Goal: Task Accomplishment & Management: Manage account settings

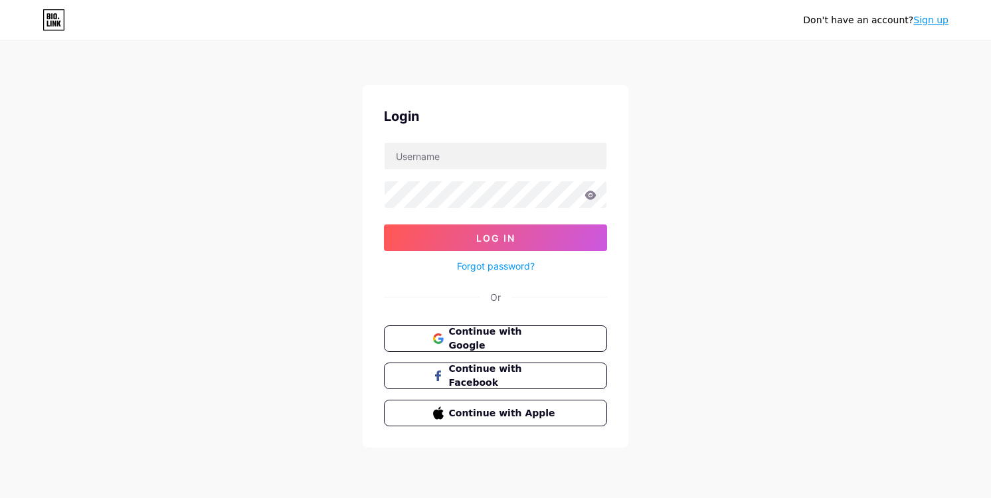
click at [476, 342] on span "Continue with Google" at bounding box center [504, 339] width 110 height 28
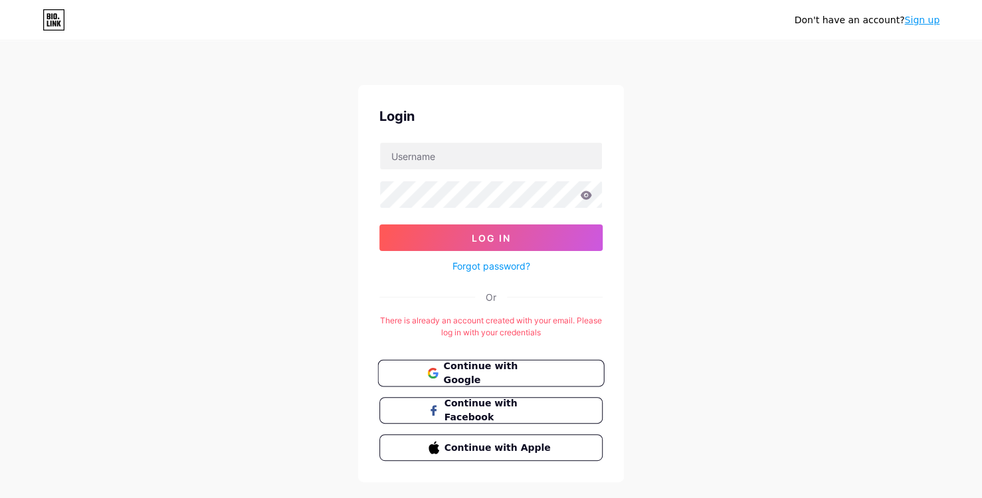
click at [516, 366] on span "Continue with Google" at bounding box center [498, 373] width 111 height 29
click at [468, 156] on input "text" at bounding box center [491, 156] width 222 height 27
type input "[EMAIL_ADDRESS][DOMAIN_NAME]"
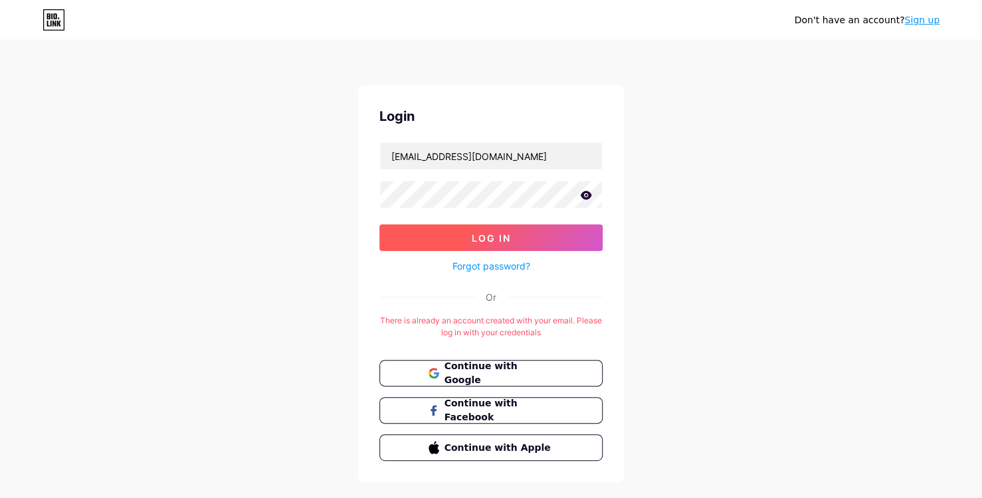
click at [473, 233] on span "Log In" at bounding box center [491, 237] width 39 height 11
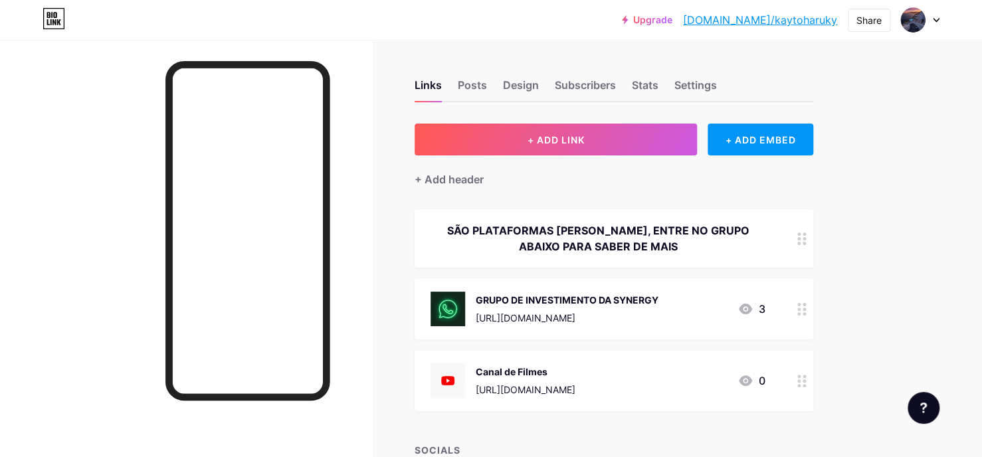
click at [800, 306] on icon at bounding box center [801, 309] width 9 height 13
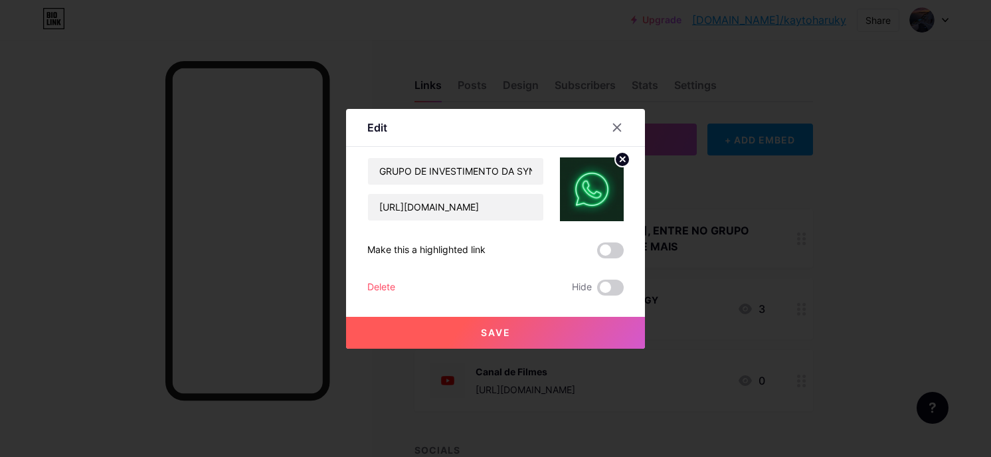
click at [359, 282] on div "Edit Content YouTube Play YouTube video without leaving your page. ADD Vimeo Pl…" at bounding box center [495, 229] width 299 height 240
click at [375, 285] on div "Delete" at bounding box center [381, 288] width 28 height 16
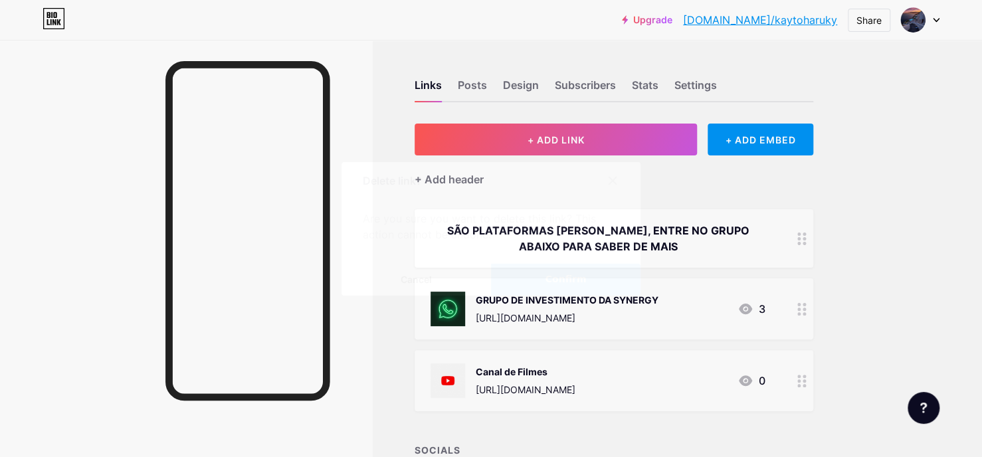
click at [553, 285] on span "Confirm" at bounding box center [565, 279] width 41 height 14
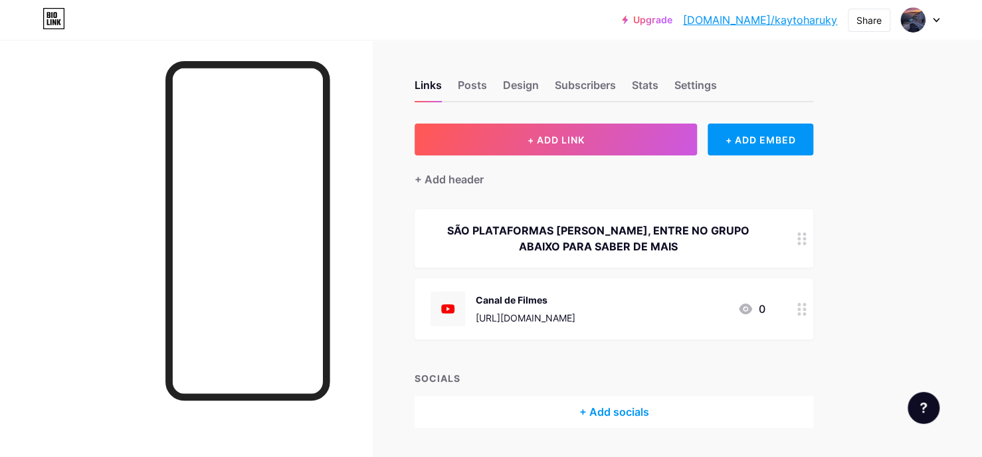
click at [804, 313] on circle at bounding box center [803, 313] width 3 height 3
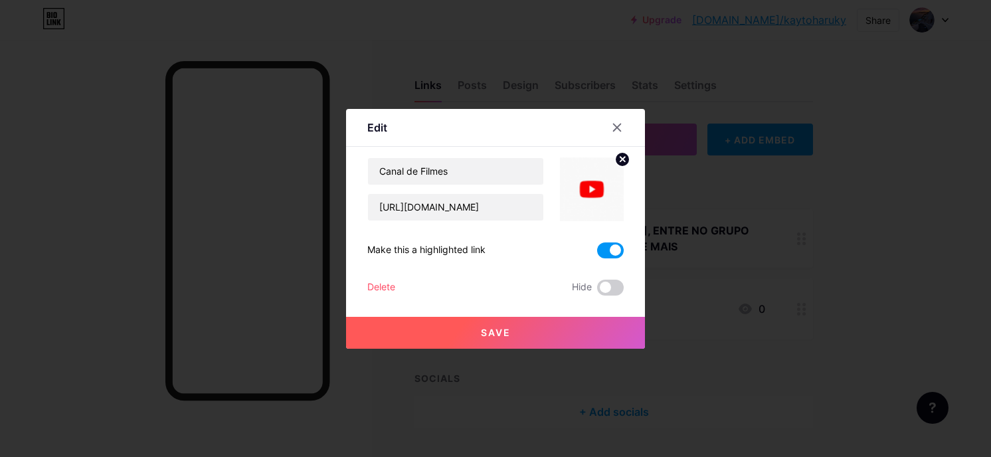
click at [375, 288] on div "Delete" at bounding box center [381, 288] width 28 height 16
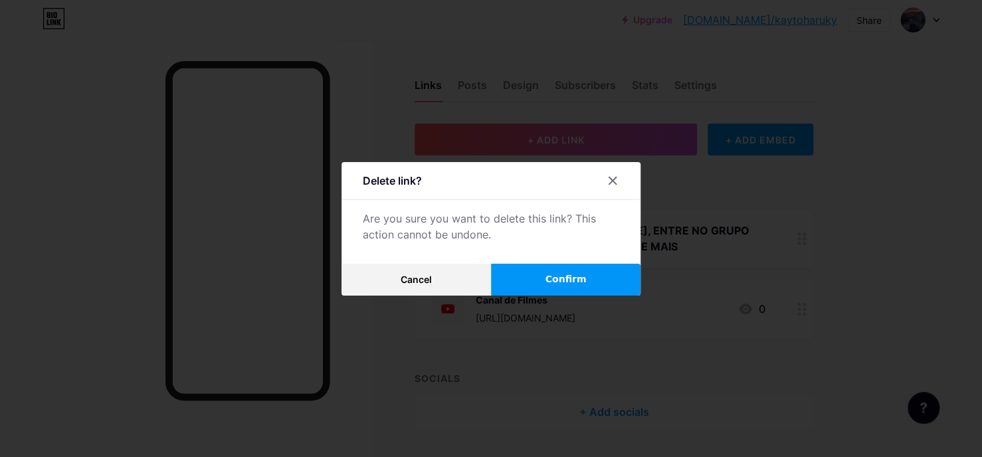
drag, startPoint x: 569, startPoint y: 290, endPoint x: 569, endPoint y: 309, distance: 18.6
click at [569, 304] on div "Delete link? Are you sure you want to delete this link? This action cannot be u…" at bounding box center [491, 228] width 982 height 457
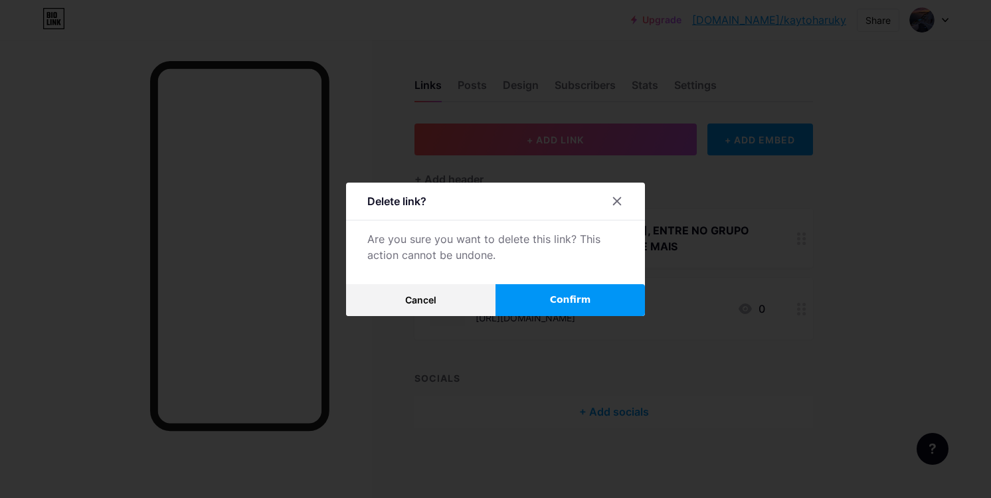
click at [566, 305] on span "Confirm" at bounding box center [570, 300] width 41 height 14
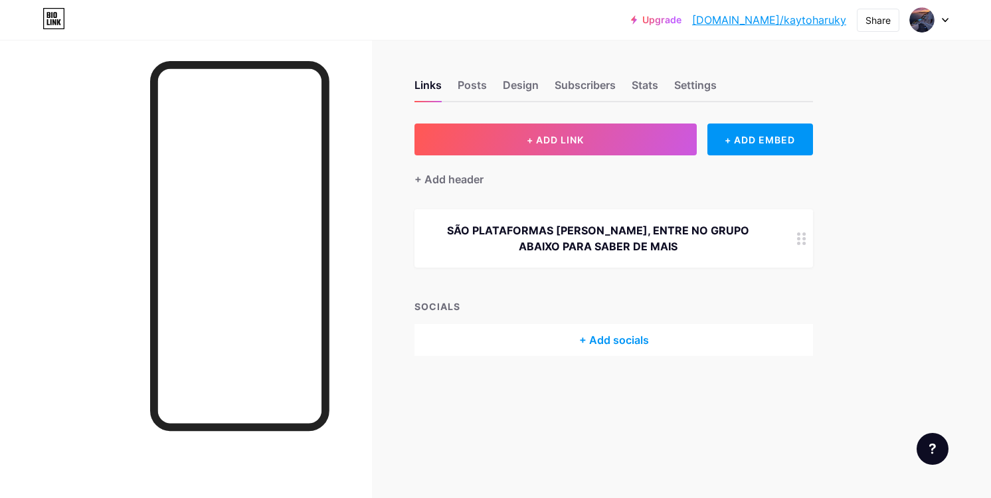
click at [802, 238] on icon at bounding box center [801, 238] width 9 height 13
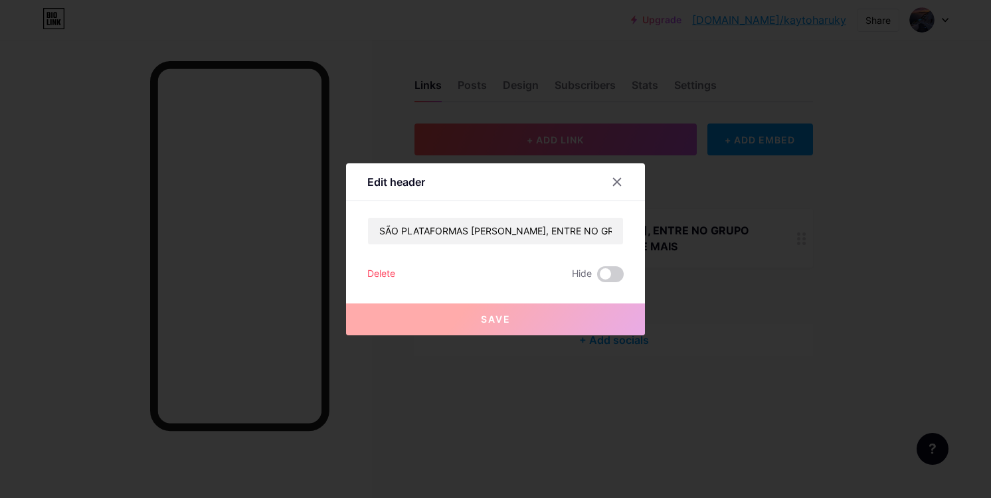
click at [381, 270] on div "Delete" at bounding box center [381, 274] width 28 height 16
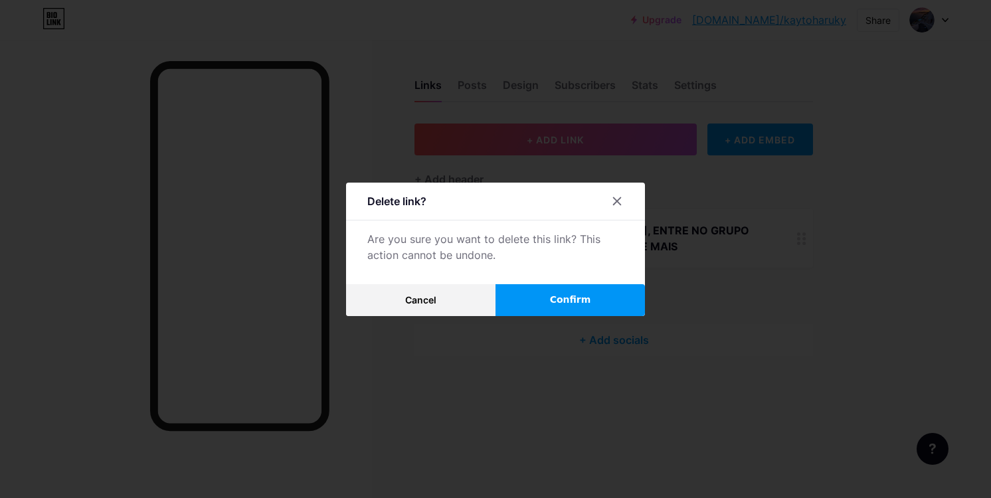
click at [620, 298] on button "Confirm" at bounding box center [569, 300] width 149 height 32
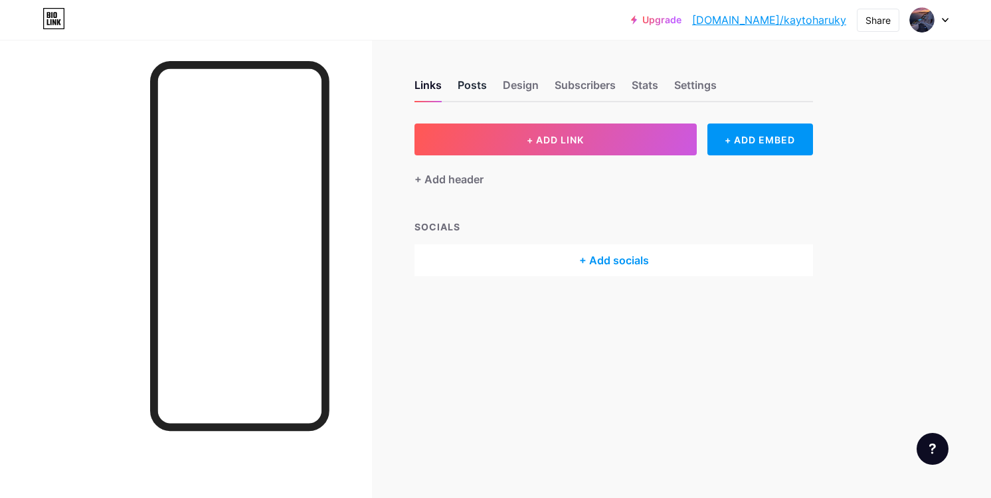
click at [471, 81] on div "Posts" at bounding box center [472, 89] width 29 height 24
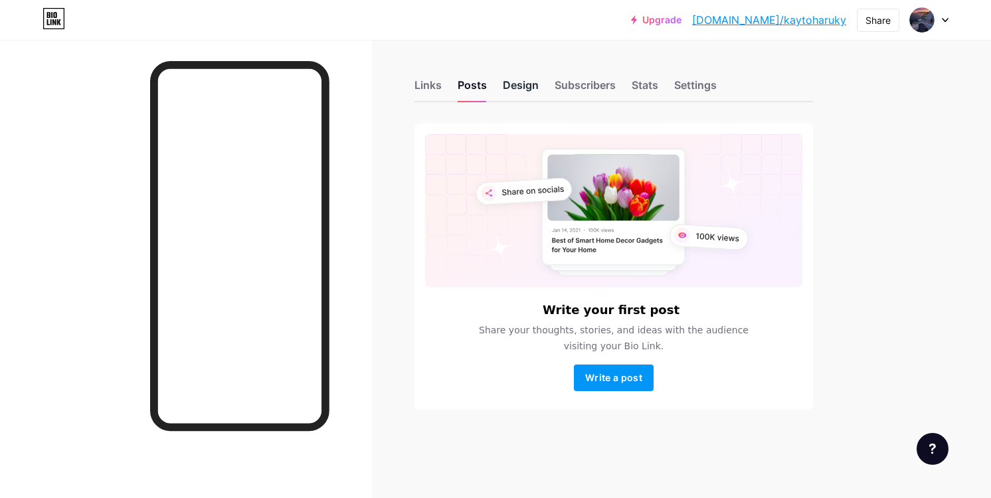
click at [527, 86] on div "Design" at bounding box center [521, 89] width 36 height 24
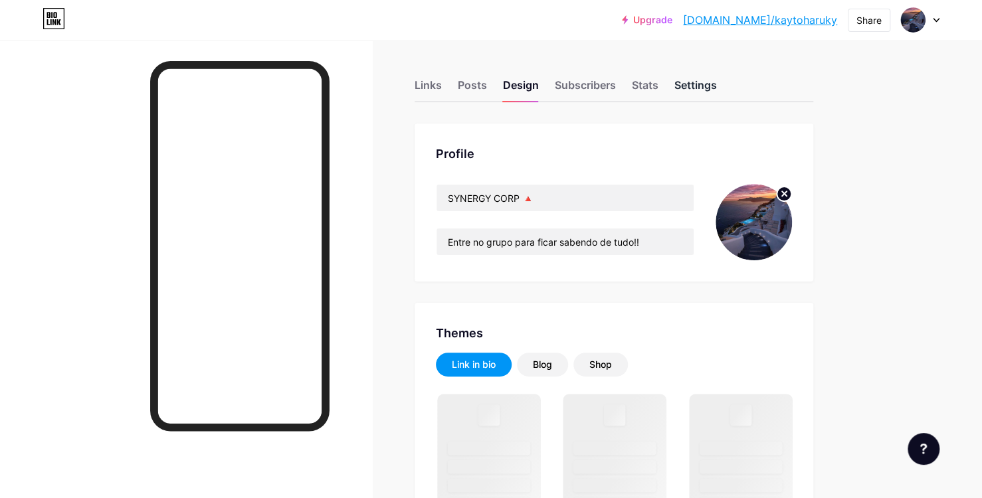
drag, startPoint x: 711, startPoint y: 91, endPoint x: 704, endPoint y: 89, distance: 7.6
click at [709, 91] on div "Settings" at bounding box center [695, 89] width 43 height 24
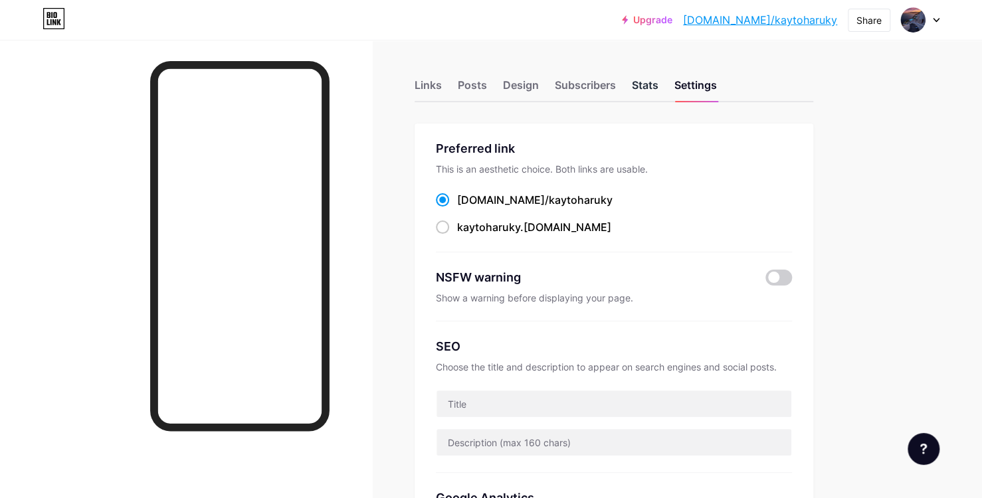
click at [654, 77] on div "Stats" at bounding box center [645, 89] width 27 height 24
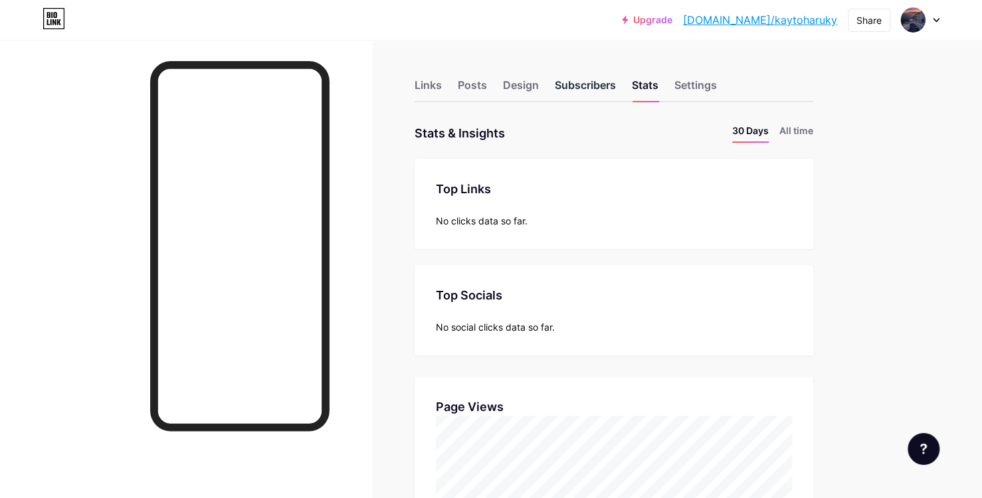
click at [572, 92] on div "Subscribers" at bounding box center [585, 89] width 61 height 24
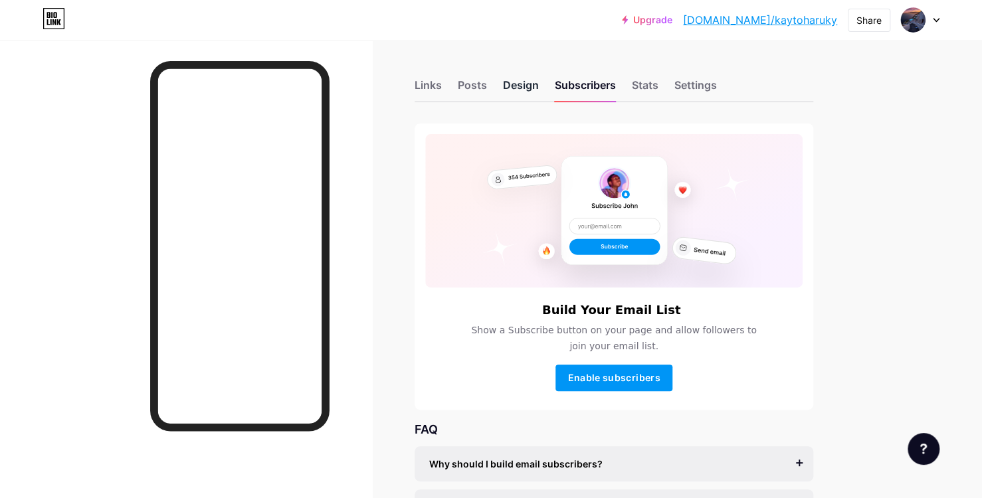
click at [521, 90] on div "Design" at bounding box center [521, 89] width 36 height 24
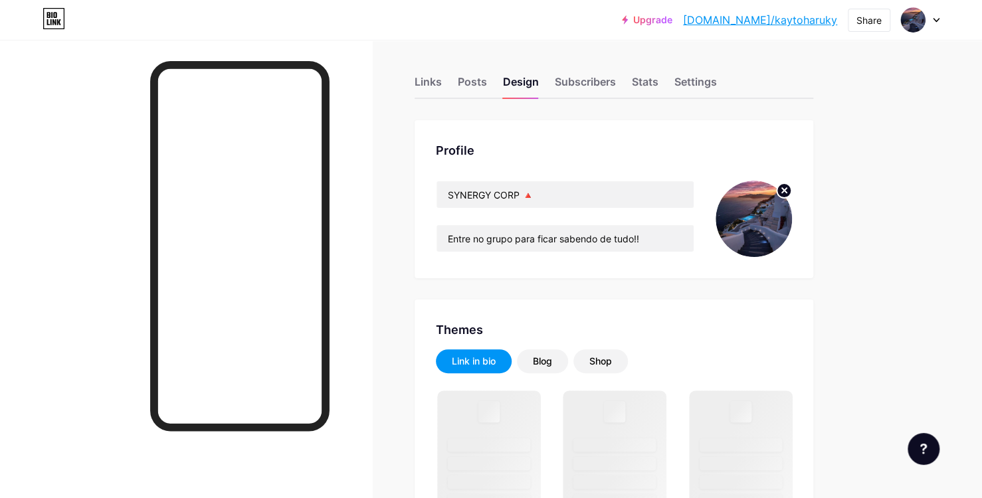
scroll to position [66, 0]
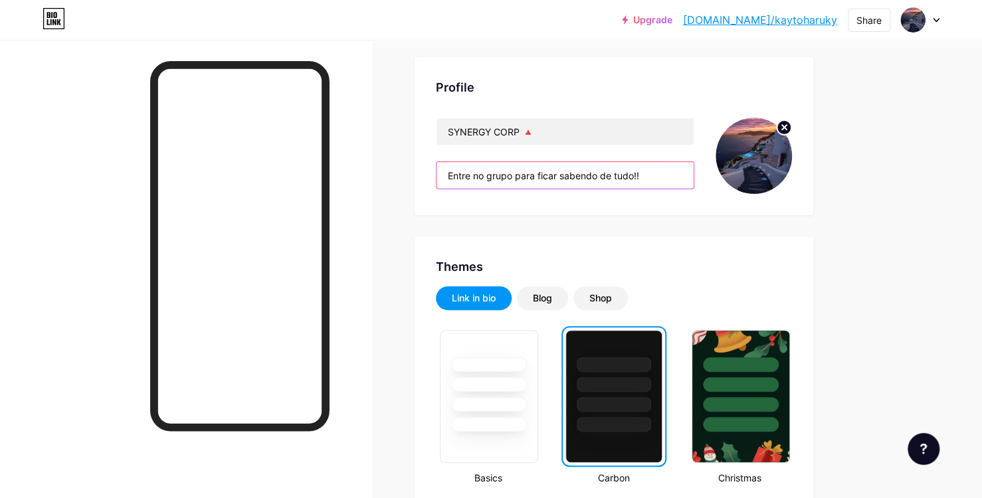
drag, startPoint x: 649, startPoint y: 177, endPoint x: 423, endPoint y: 182, distance: 225.9
click at [423, 182] on div "Profile SYNERGY CORP 🔺 Entre no grupo para ficar sabendo de tudo!!" at bounding box center [613, 136] width 399 height 158
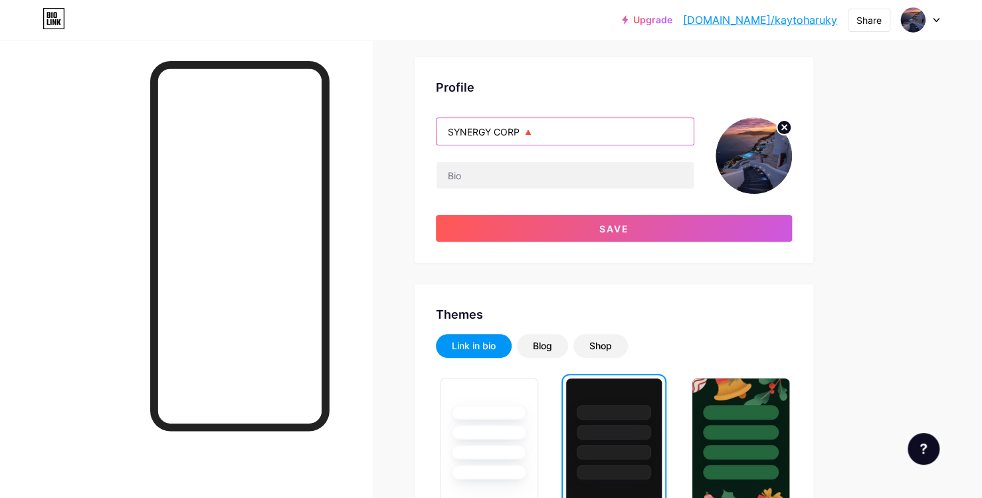
drag, startPoint x: 555, startPoint y: 134, endPoint x: 412, endPoint y: 135, distance: 142.8
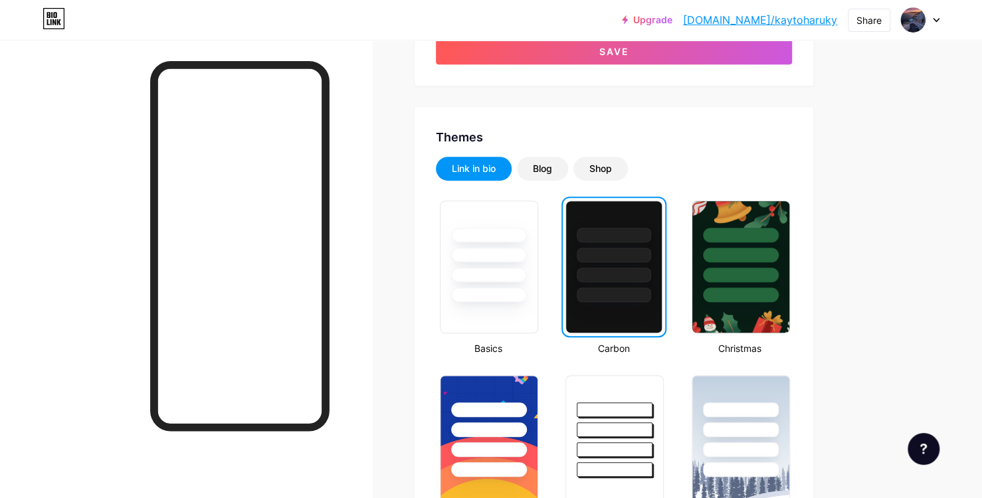
scroll to position [0, 0]
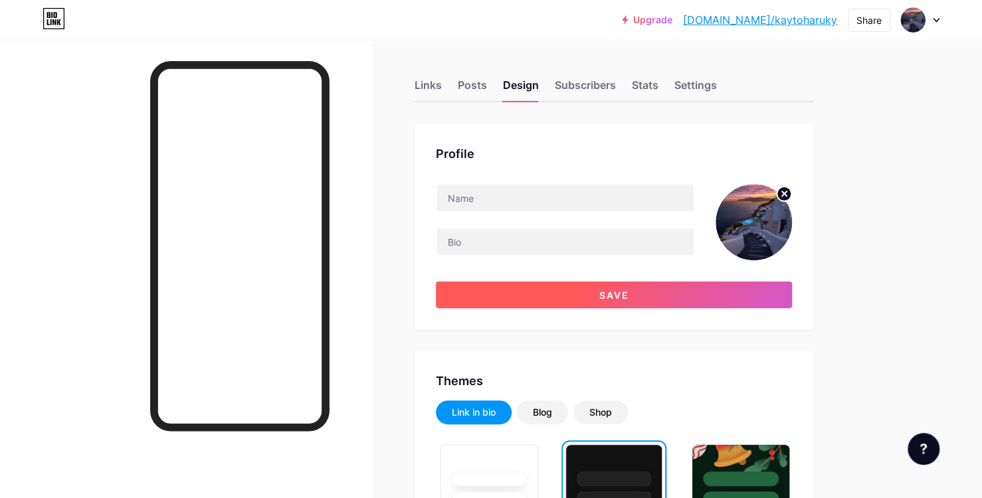
click at [586, 289] on button "Save" at bounding box center [614, 295] width 356 height 27
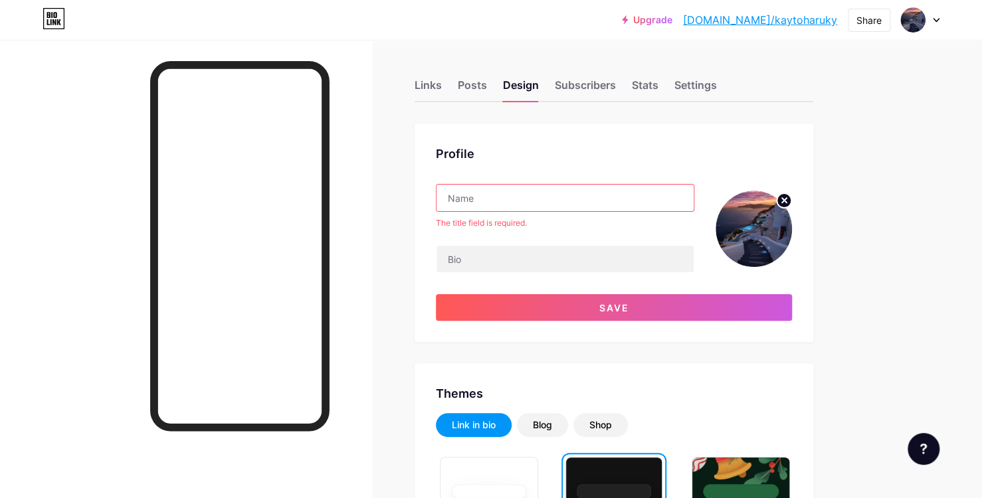
click at [476, 207] on input "text" at bounding box center [564, 198] width 257 height 27
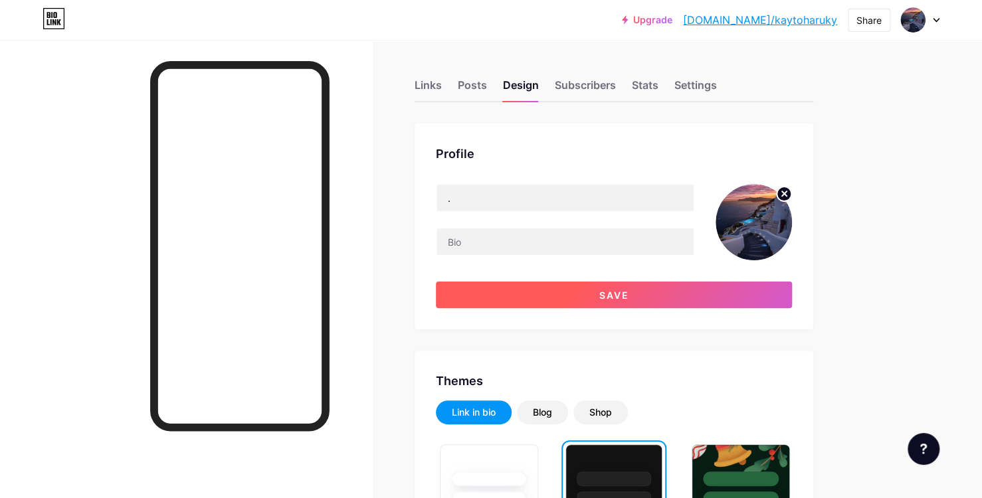
click at [577, 294] on button "Save" at bounding box center [614, 295] width 356 height 27
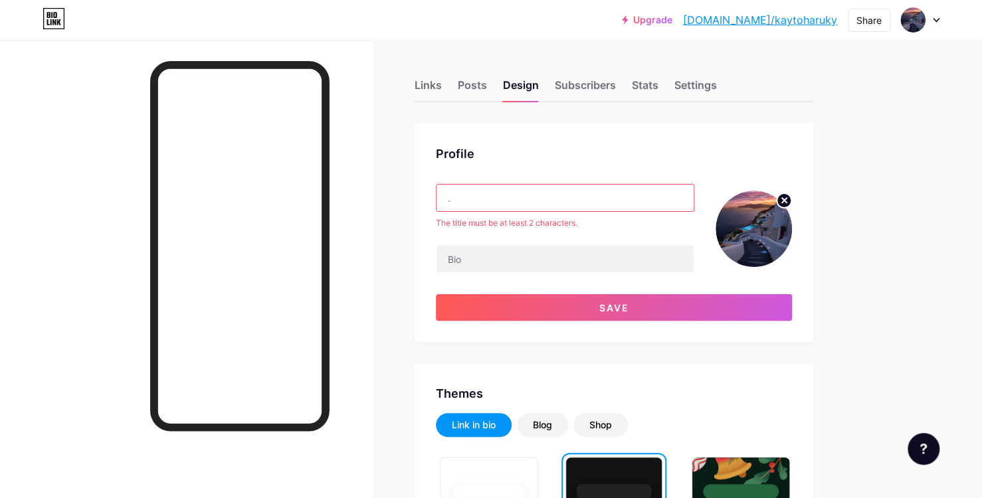
click at [497, 201] on input "." at bounding box center [564, 198] width 257 height 27
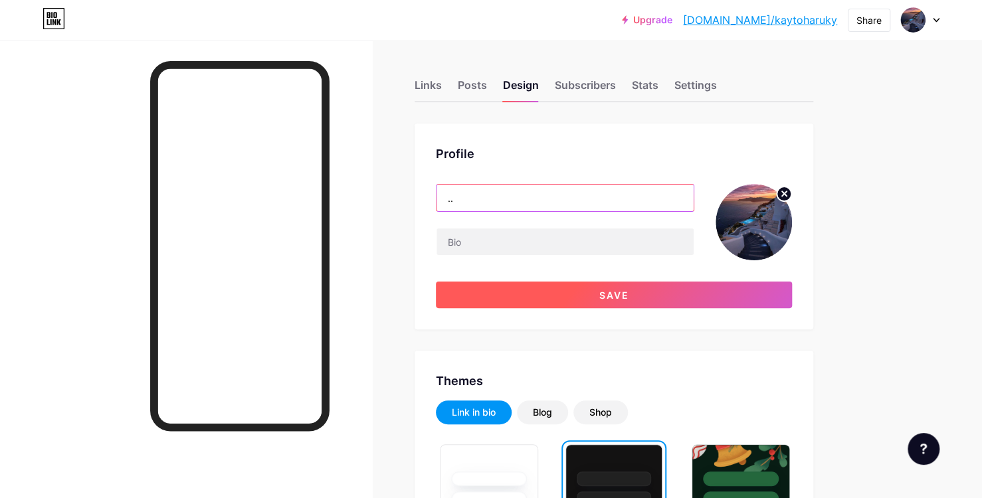
type input ".."
click at [539, 293] on button "Save" at bounding box center [614, 295] width 356 height 27
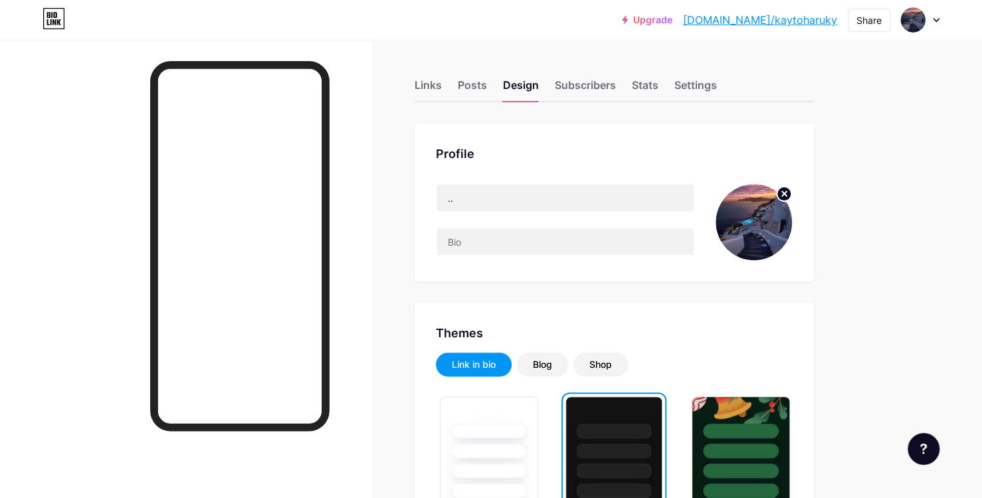
click at [460, 84] on div "Posts" at bounding box center [472, 89] width 29 height 24
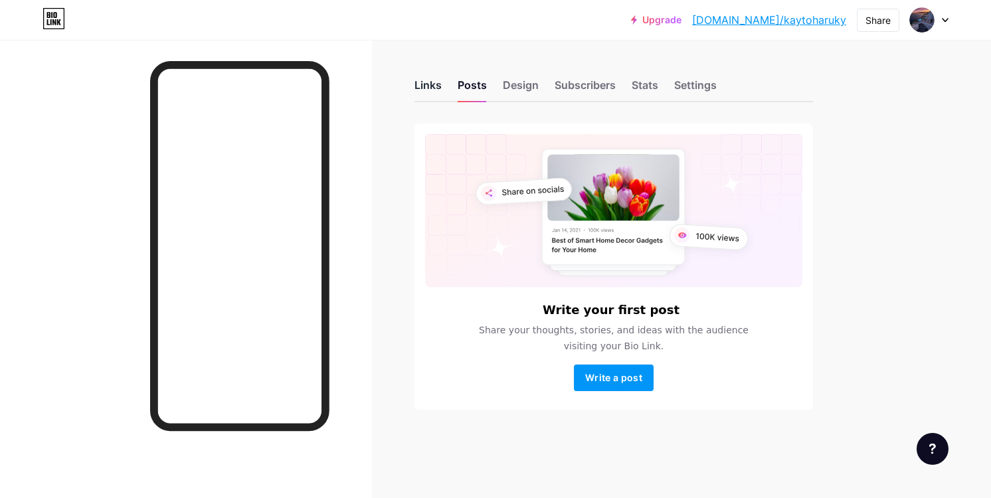
click at [428, 92] on div "Links" at bounding box center [427, 89] width 27 height 24
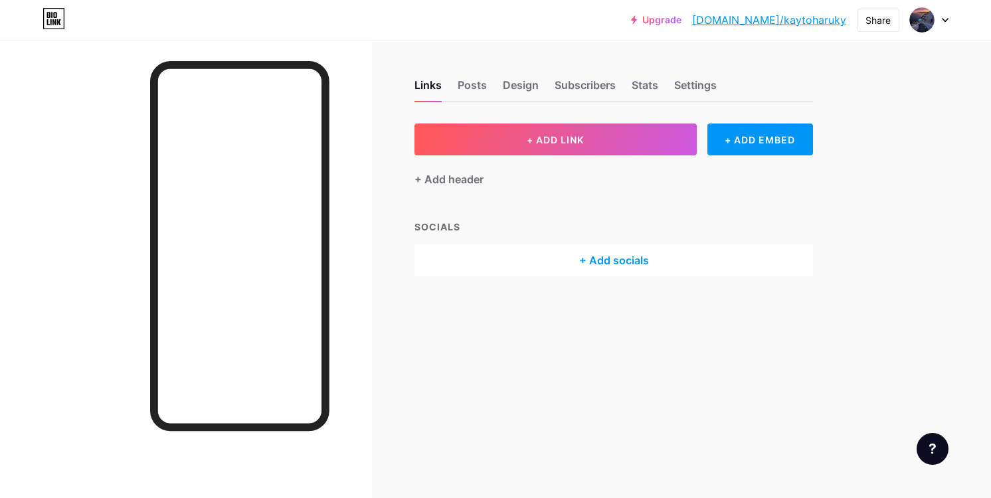
click at [941, 26] on div at bounding box center [929, 20] width 39 height 24
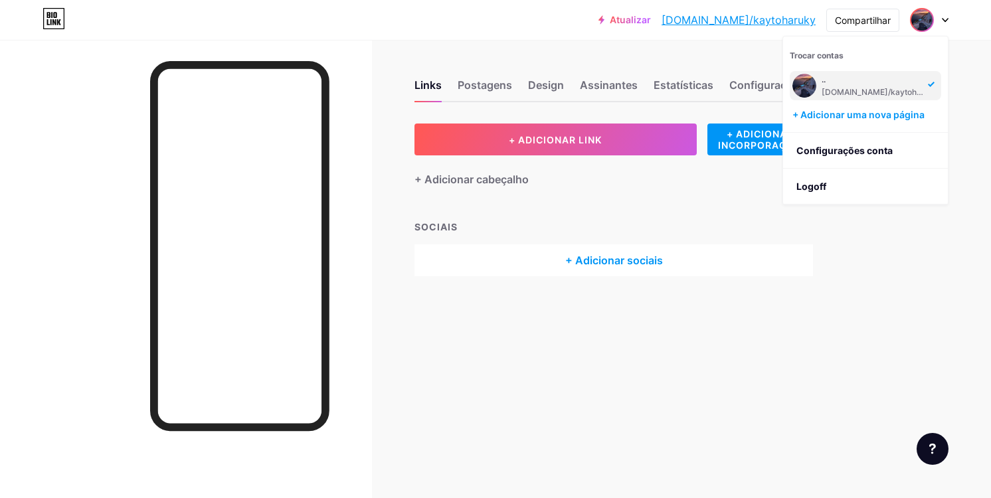
click at [802, 249] on div "+ Adicionar sociais" at bounding box center [613, 260] width 399 height 32
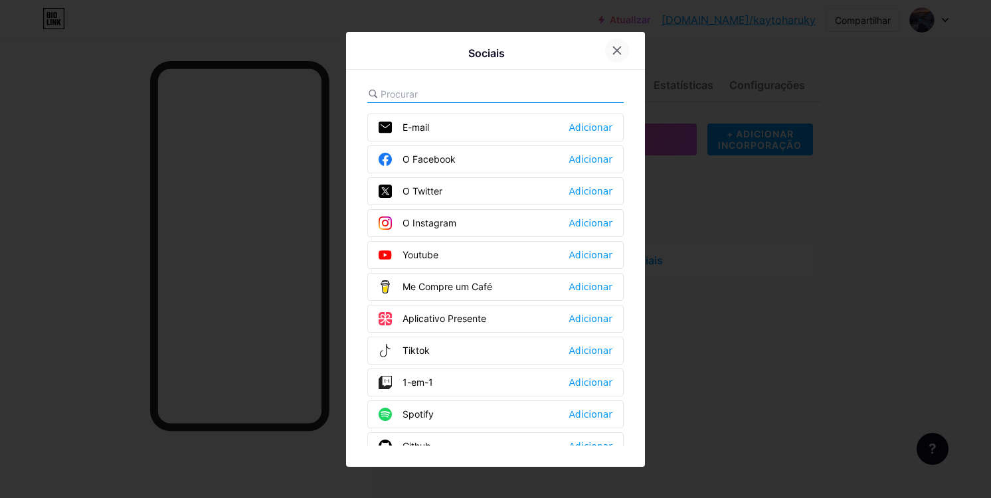
click at [612, 49] on icon at bounding box center [617, 50] width 11 height 11
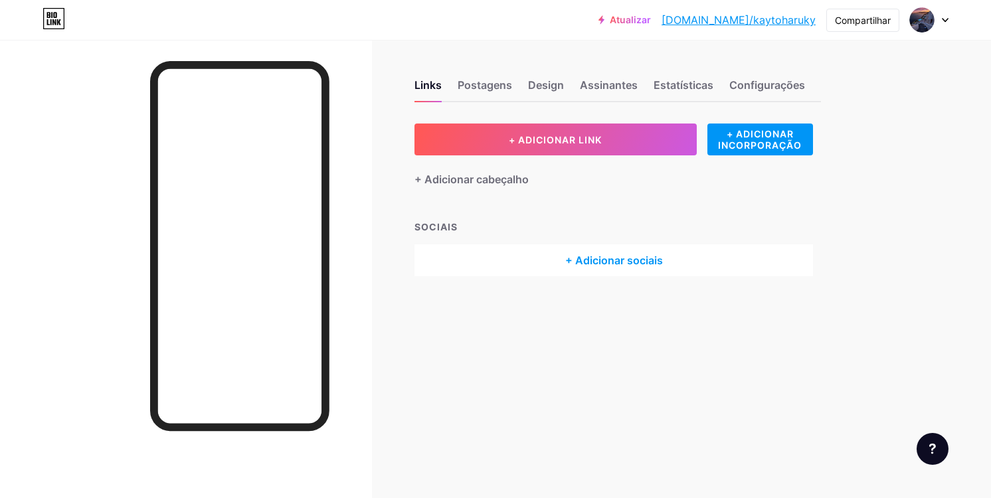
click at [946, 25] on div at bounding box center [929, 20] width 39 height 24
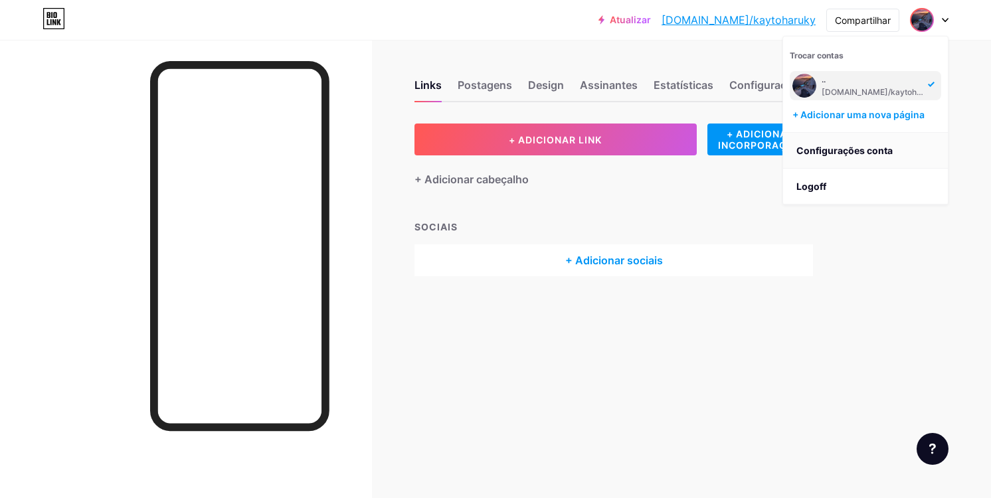
click at [829, 153] on link "Configurações conta" at bounding box center [865, 151] width 165 height 36
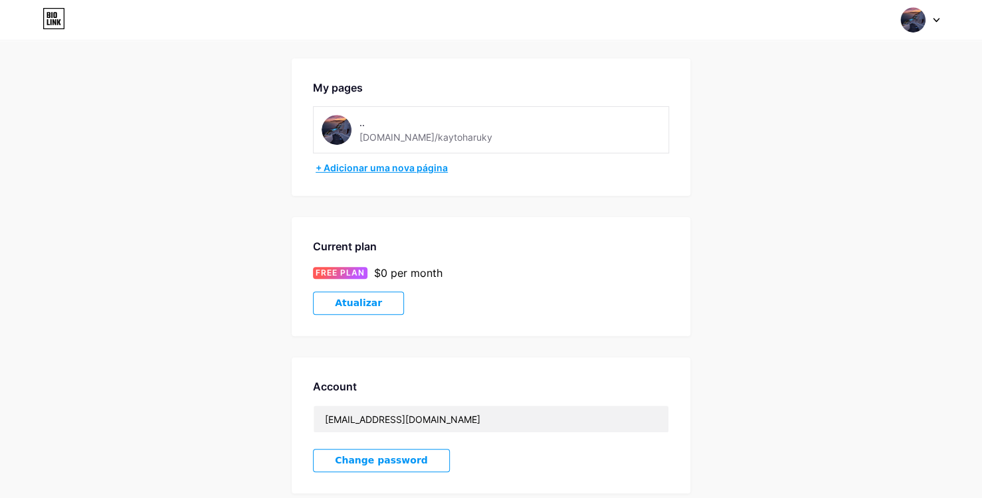
scroll to position [66, 0]
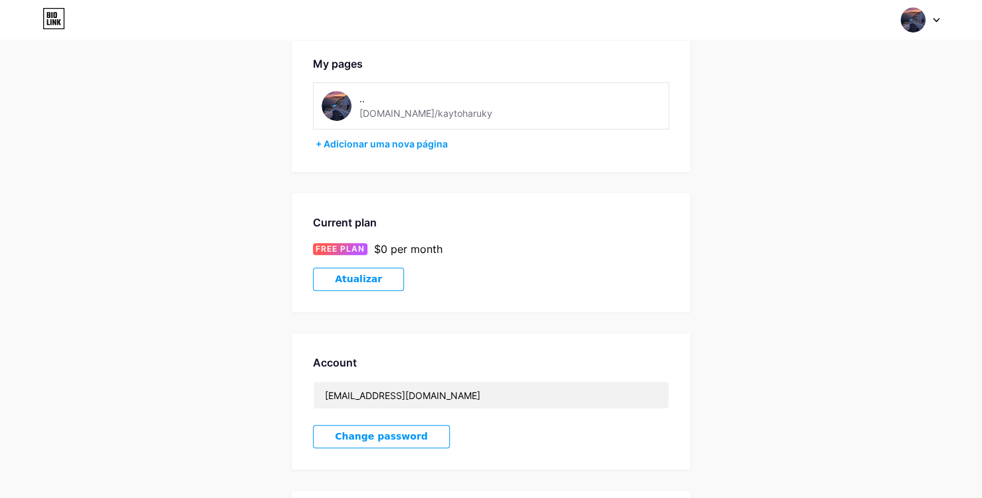
drag, startPoint x: 564, startPoint y: 98, endPoint x: 521, endPoint y: 176, distance: 89.2
click at [521, 176] on div "Account Settings My pages .. [DOMAIN_NAME]/kaytoharuky + Adicionar uma nova pág…" at bounding box center [491, 309] width 399 height 628
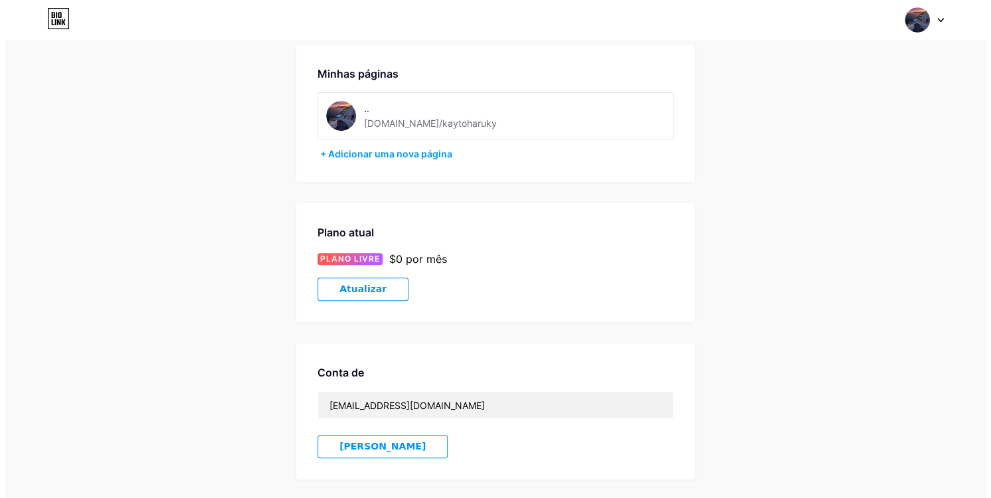
scroll to position [0, 0]
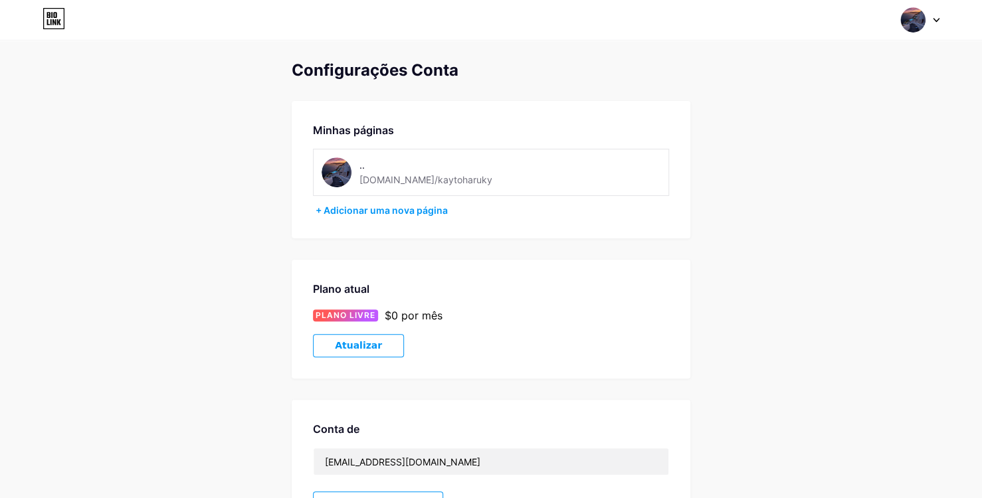
click at [428, 155] on div ".. [DOMAIN_NAME]/kaytoharuky" at bounding box center [491, 172] width 356 height 47
click at [383, 164] on div ".." at bounding box center [428, 165] width 138 height 14
